Goal: Information Seeking & Learning: Find specific fact

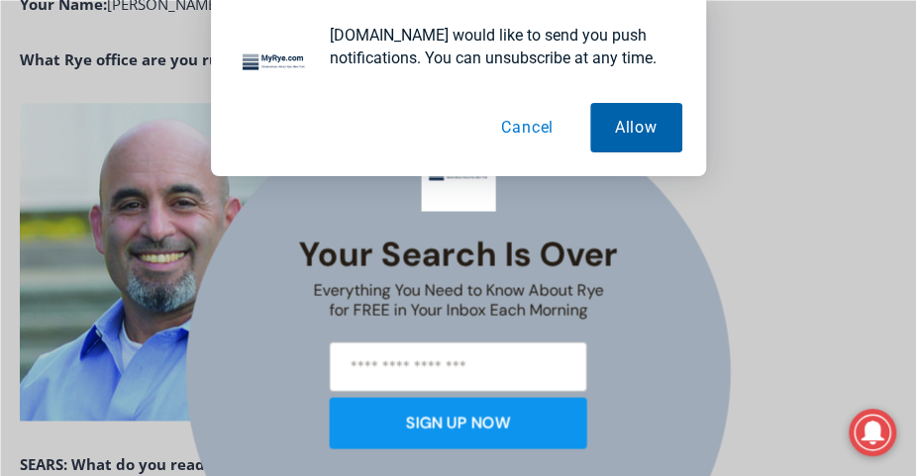
click at [643, 114] on button "Allow" at bounding box center [636, 127] width 92 height 49
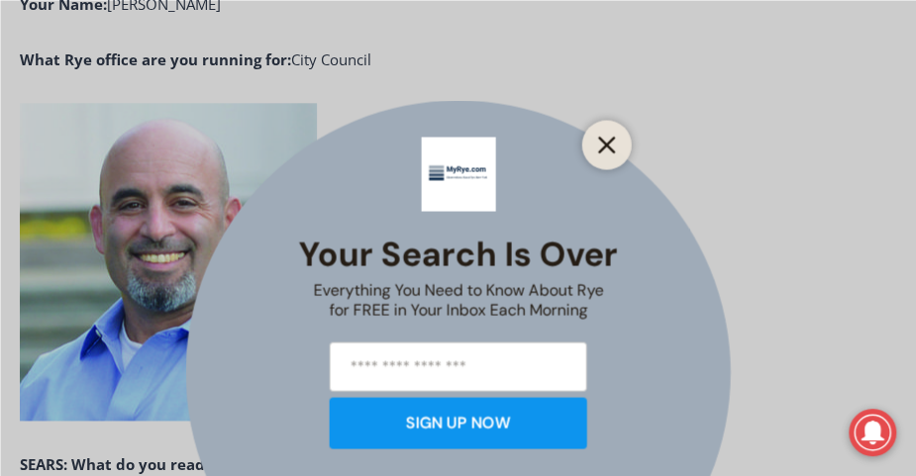
click at [611, 154] on button "Close" at bounding box center [607, 145] width 28 height 28
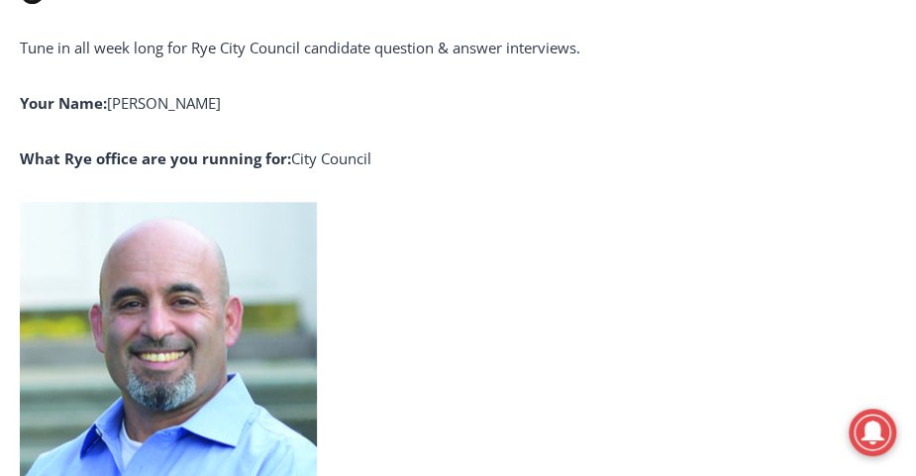
scroll to position [468, 0]
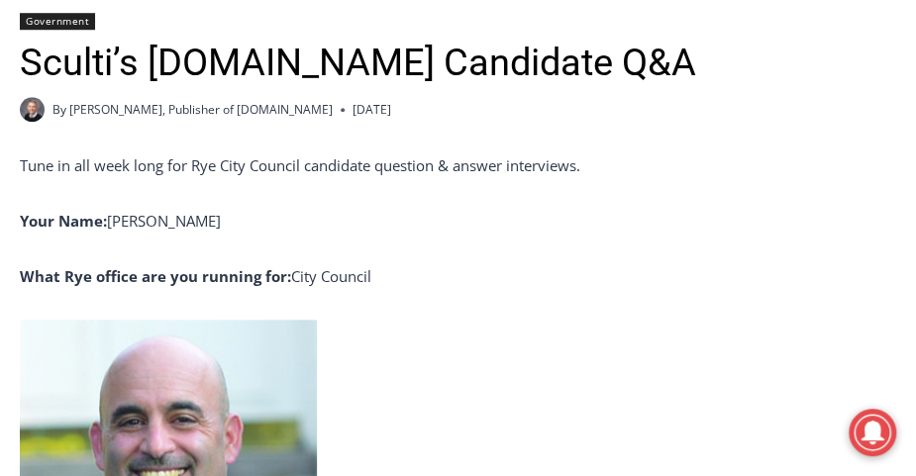
scroll to position [594, 0]
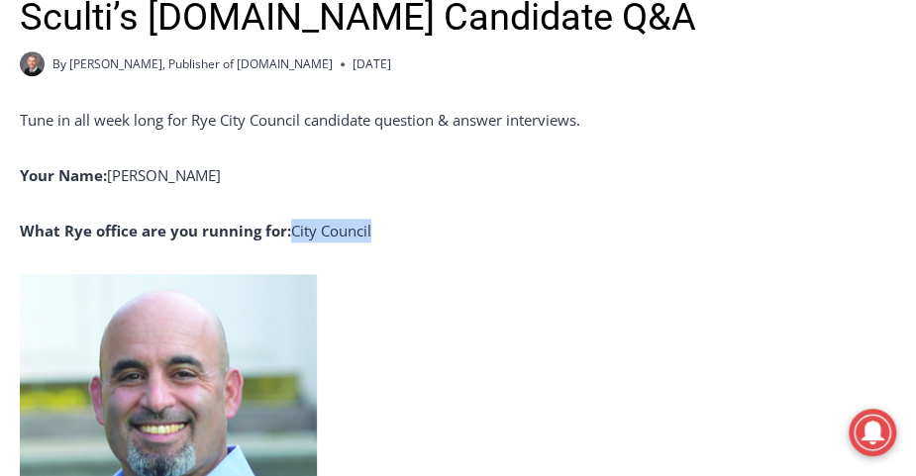
drag, startPoint x: 291, startPoint y: 235, endPoint x: 396, endPoint y: 228, distance: 105.2
click at [396, 228] on p "What Rye office are you running for: City Council" at bounding box center [458, 231] width 876 height 24
copy p "City Council"
